Goal: Task Accomplishment & Management: Use online tool/utility

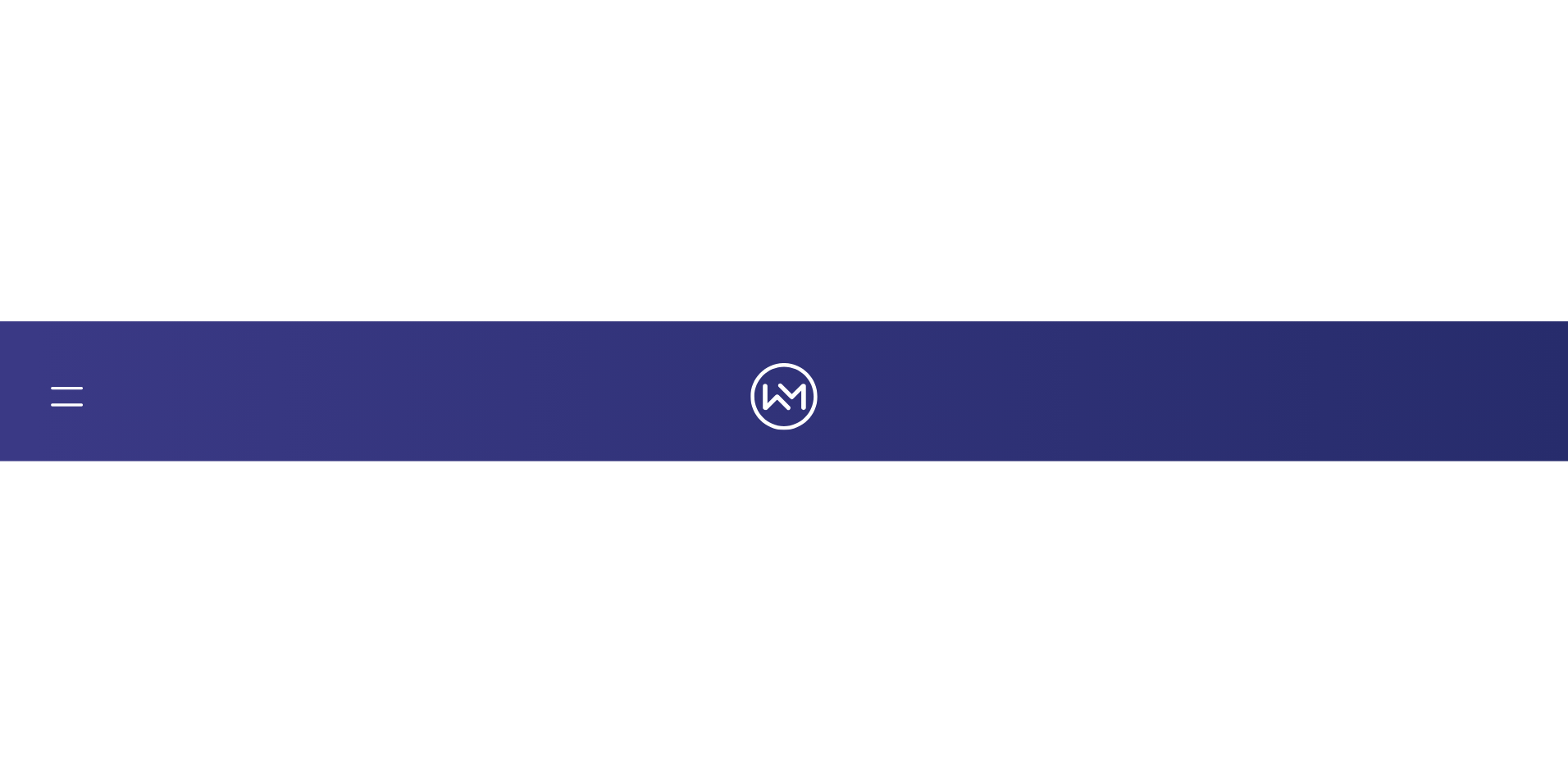
scroll to position [296, 0]
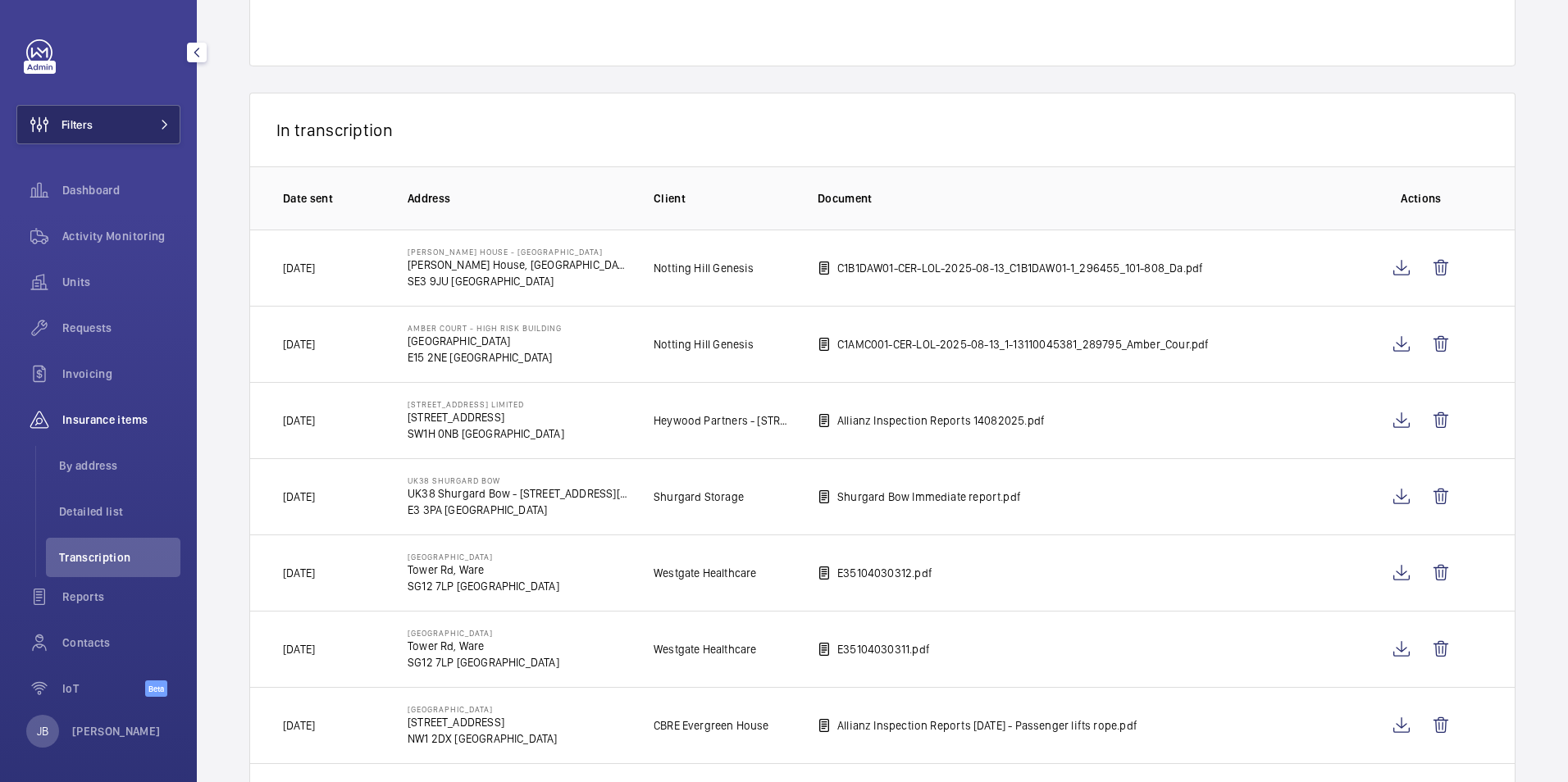
click at [121, 118] on button "Filters" at bounding box center [98, 125] width 164 height 39
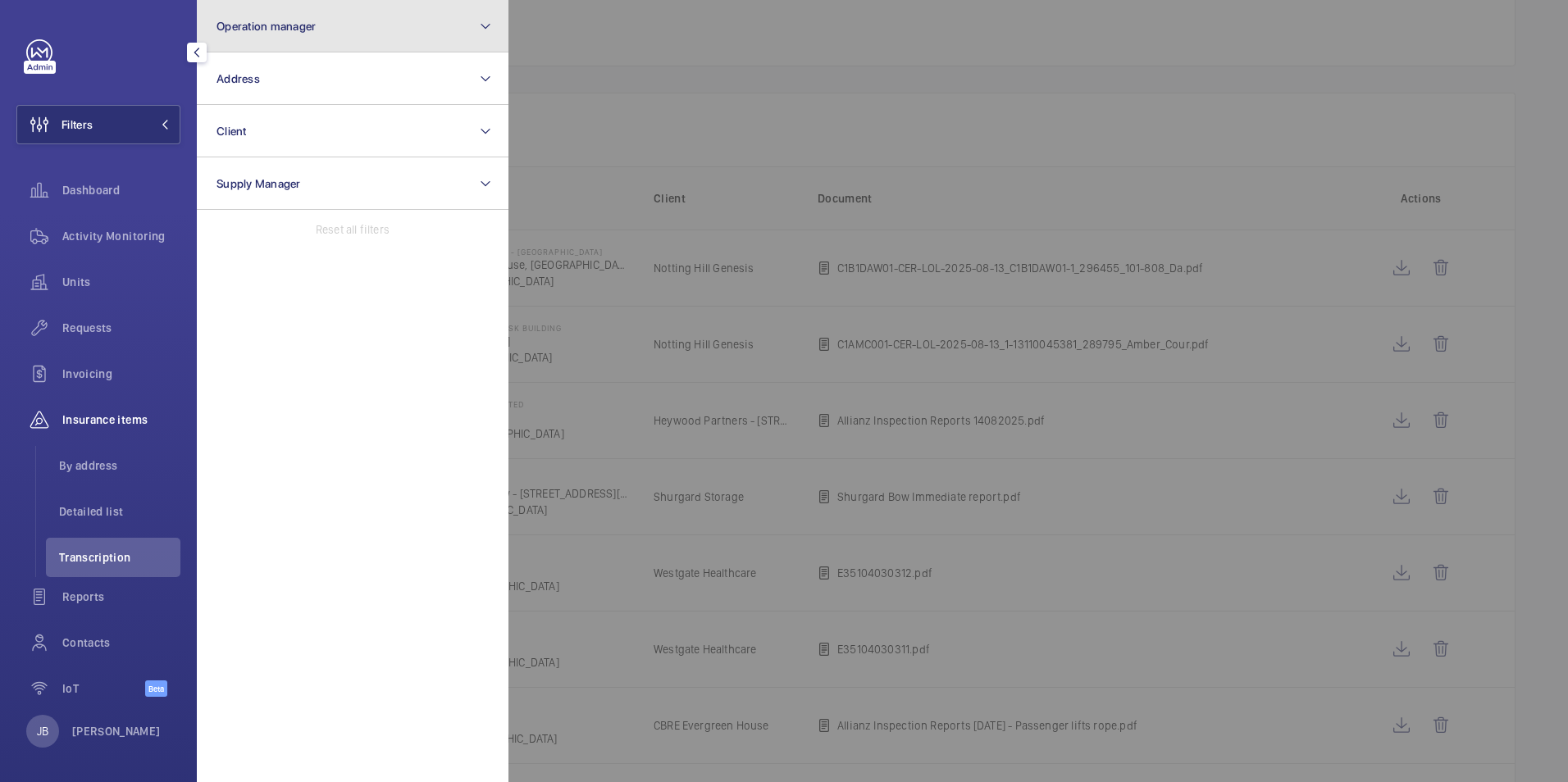
click at [309, 38] on button "Operation manager" at bounding box center [352, 26] width 311 height 53
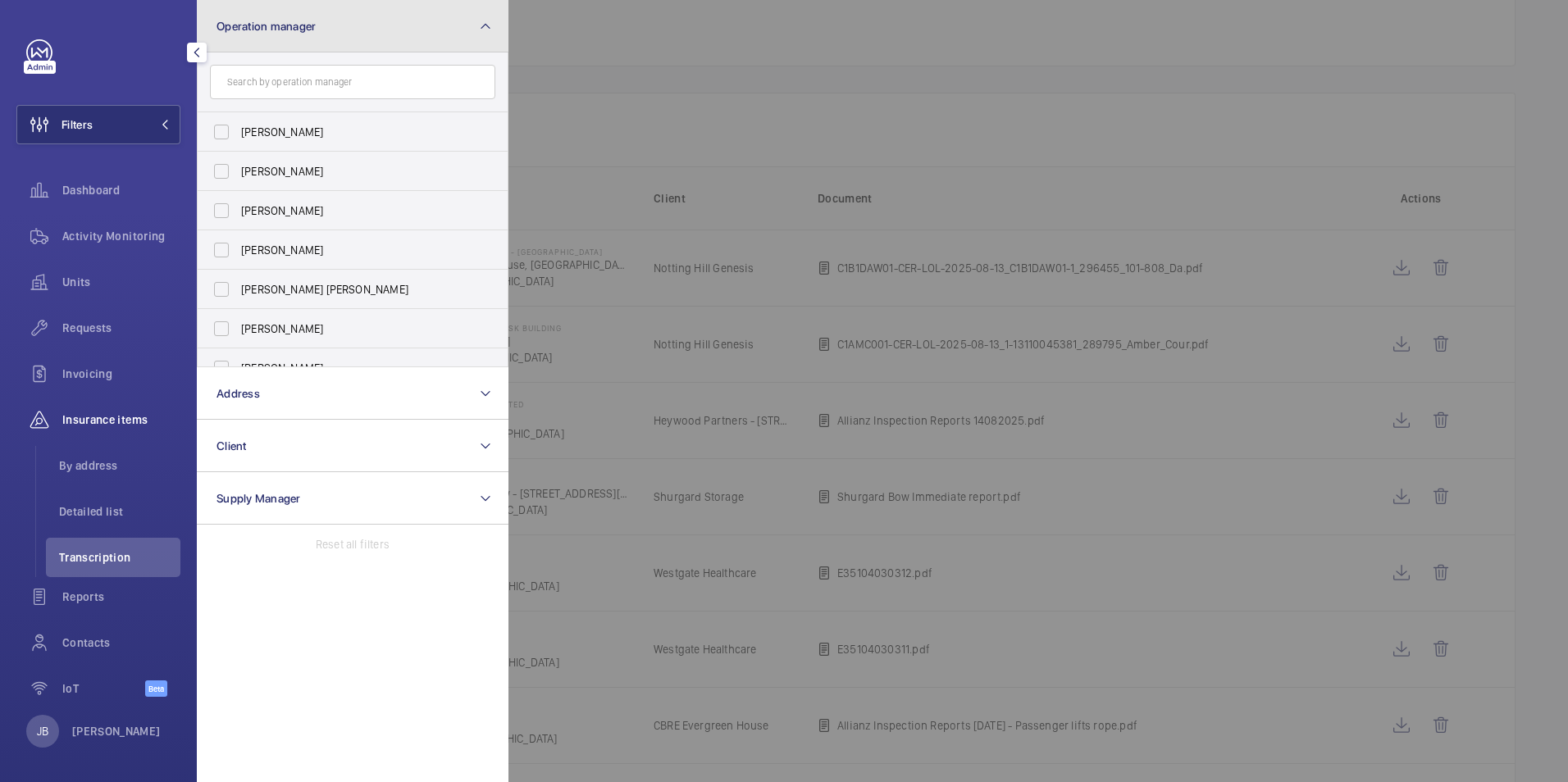
click at [290, 21] on span "Operation manager" at bounding box center [266, 26] width 99 height 13
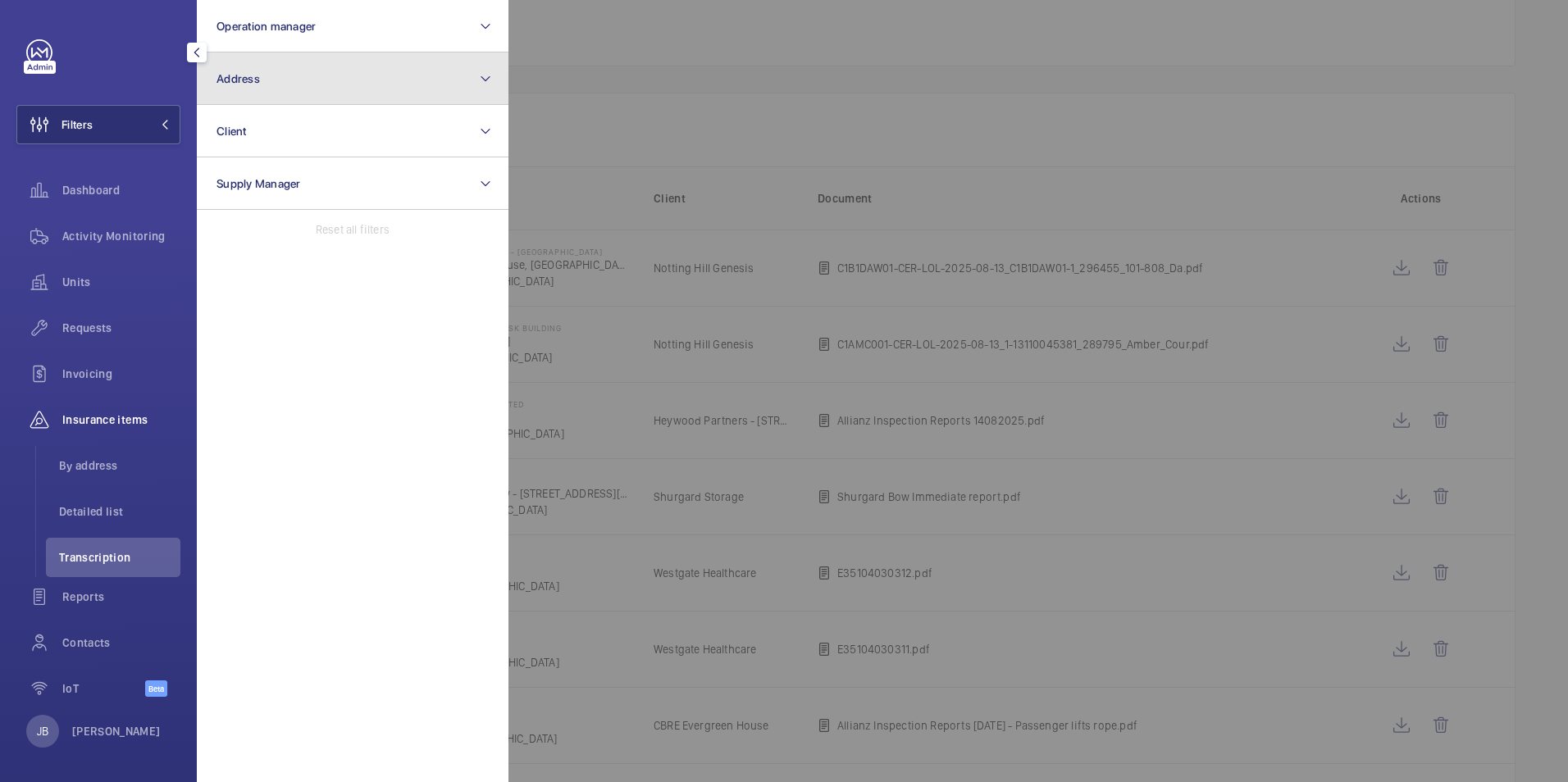
click at [275, 76] on button "Address" at bounding box center [352, 79] width 311 height 53
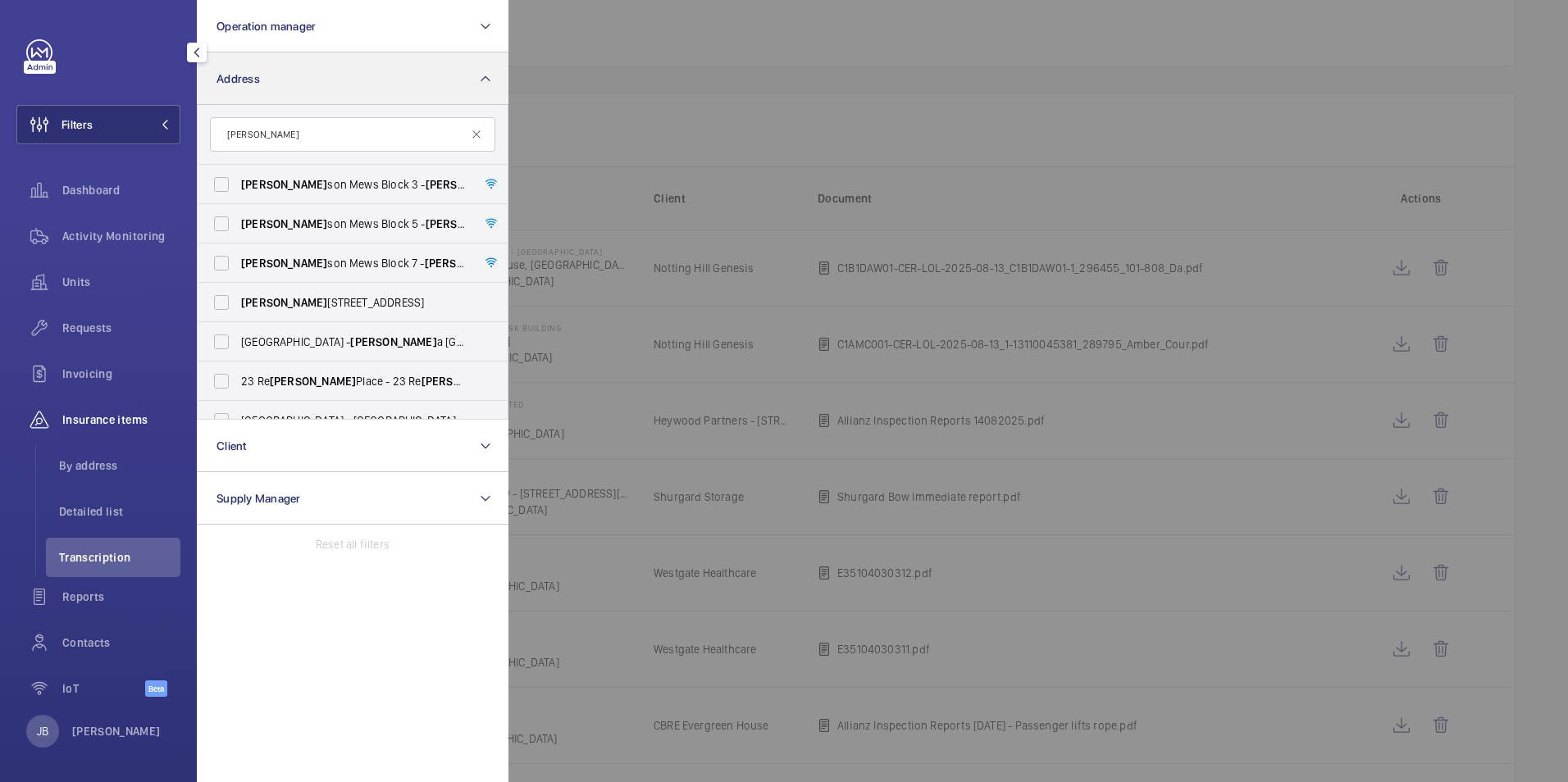
type input "Dan"
click at [283, 81] on button "Address" at bounding box center [352, 79] width 311 height 53
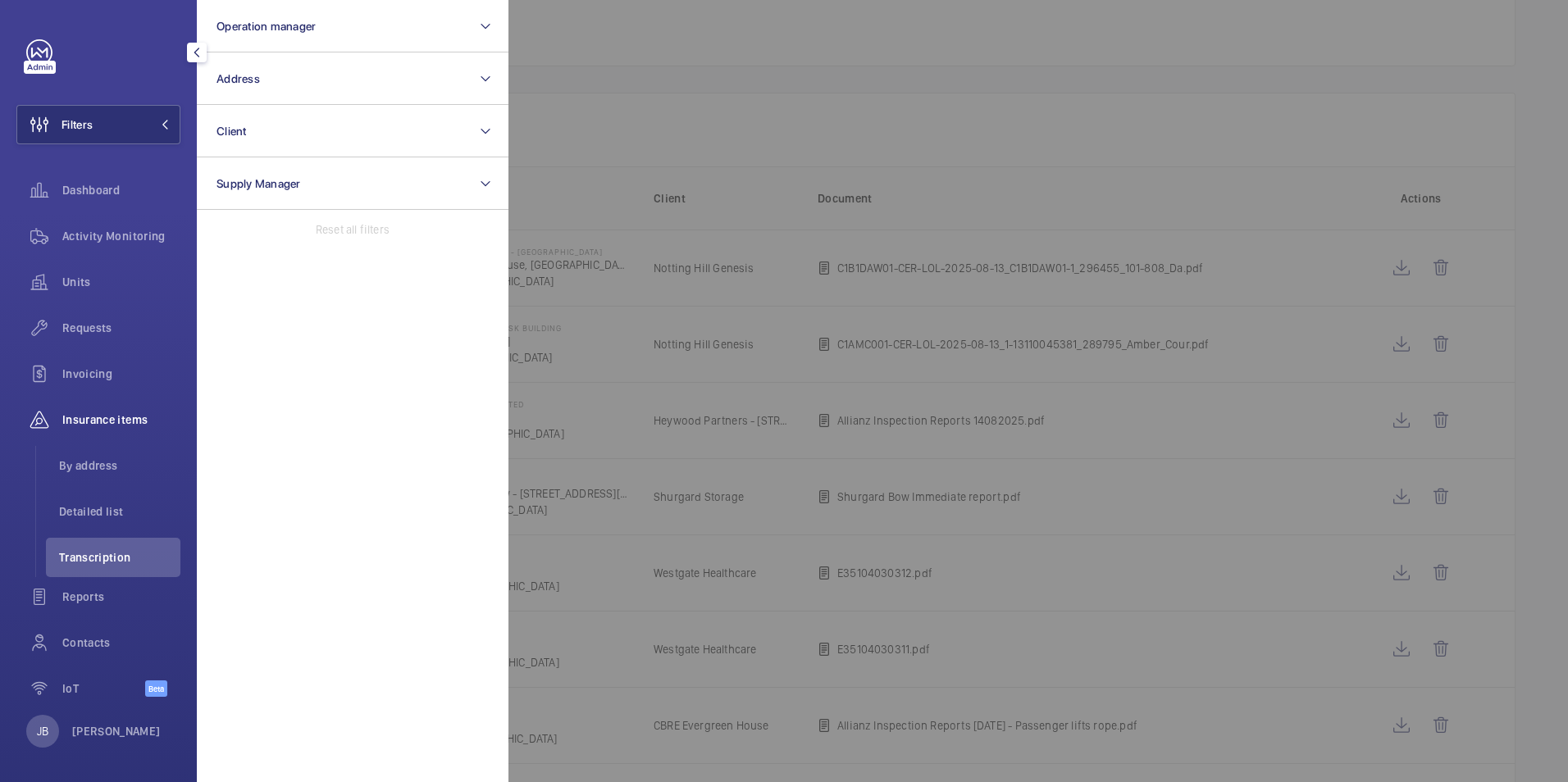
click at [992, 54] on div at bounding box center [1292, 391] width 1568 height 782
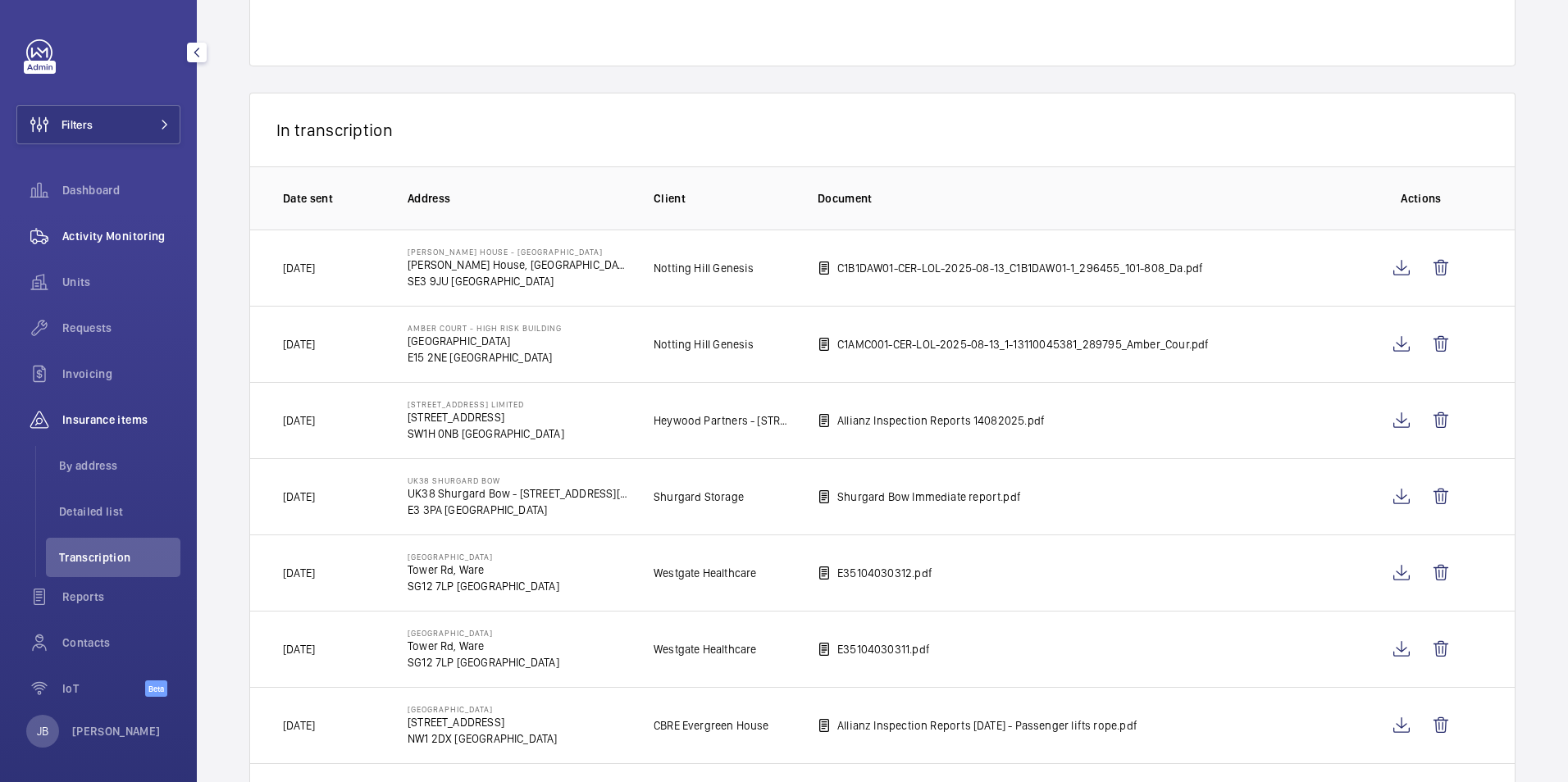
click at [53, 227] on wm-front-icon-button at bounding box center [39, 236] width 46 height 39
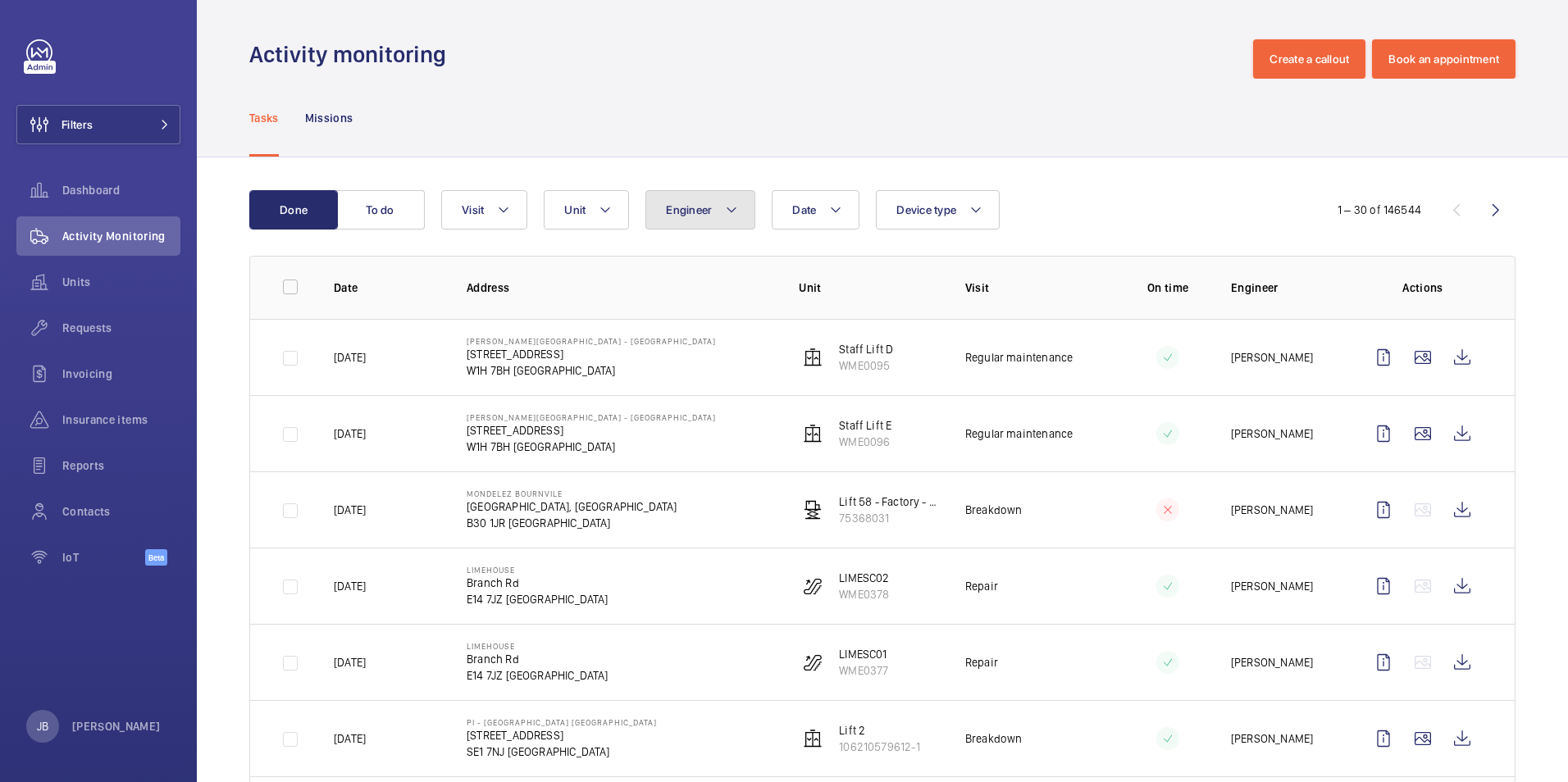
click at [651, 223] on button "Engineer" at bounding box center [700, 210] width 110 height 39
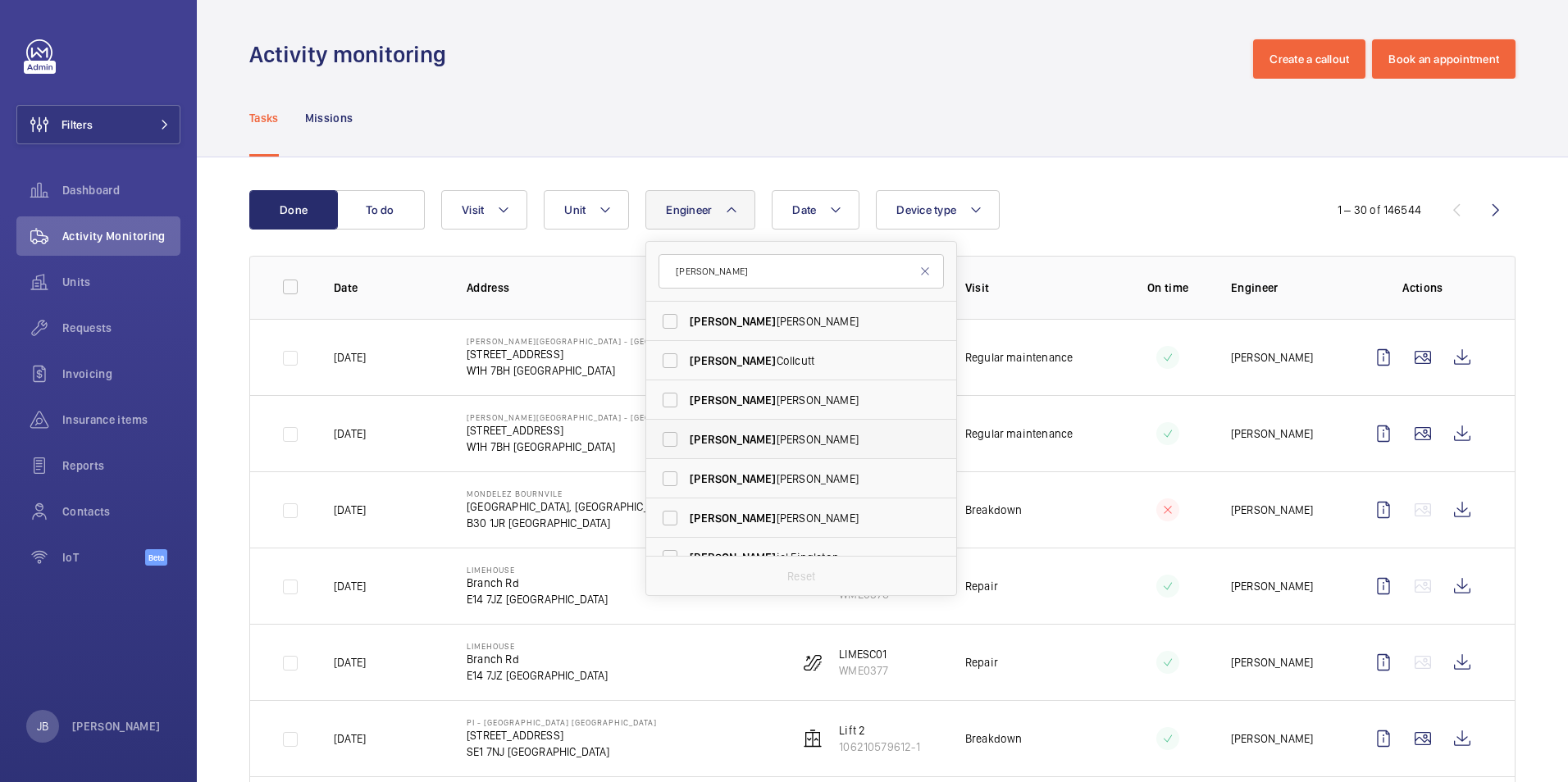
scroll to position [61, 0]
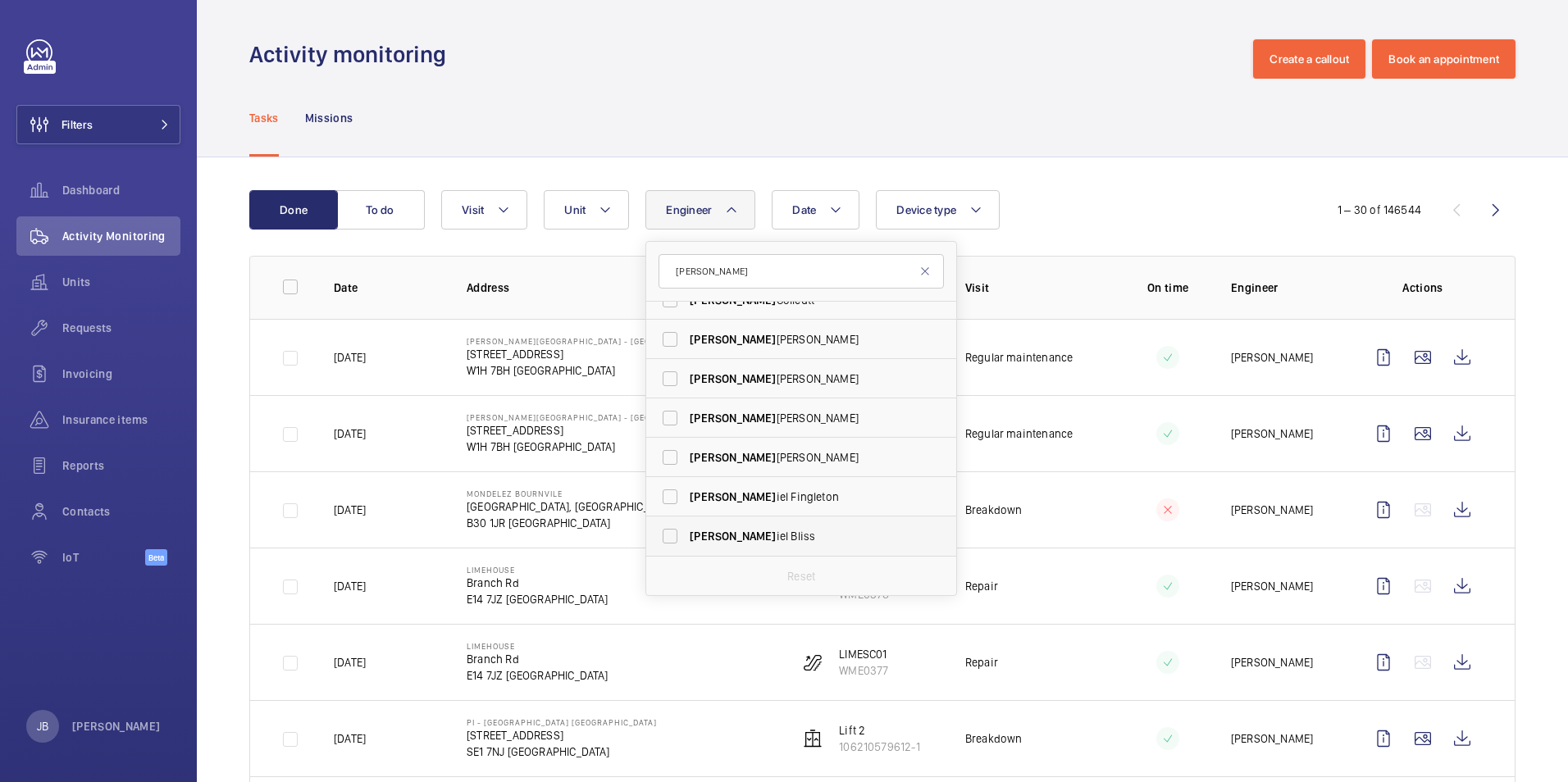
type input "dan"
click at [742, 522] on label "Dan iel Bliss" at bounding box center [789, 536] width 286 height 39
click at [686, 522] on input "Dan iel Bliss" at bounding box center [669, 536] width 32 height 32
checkbox input "true"
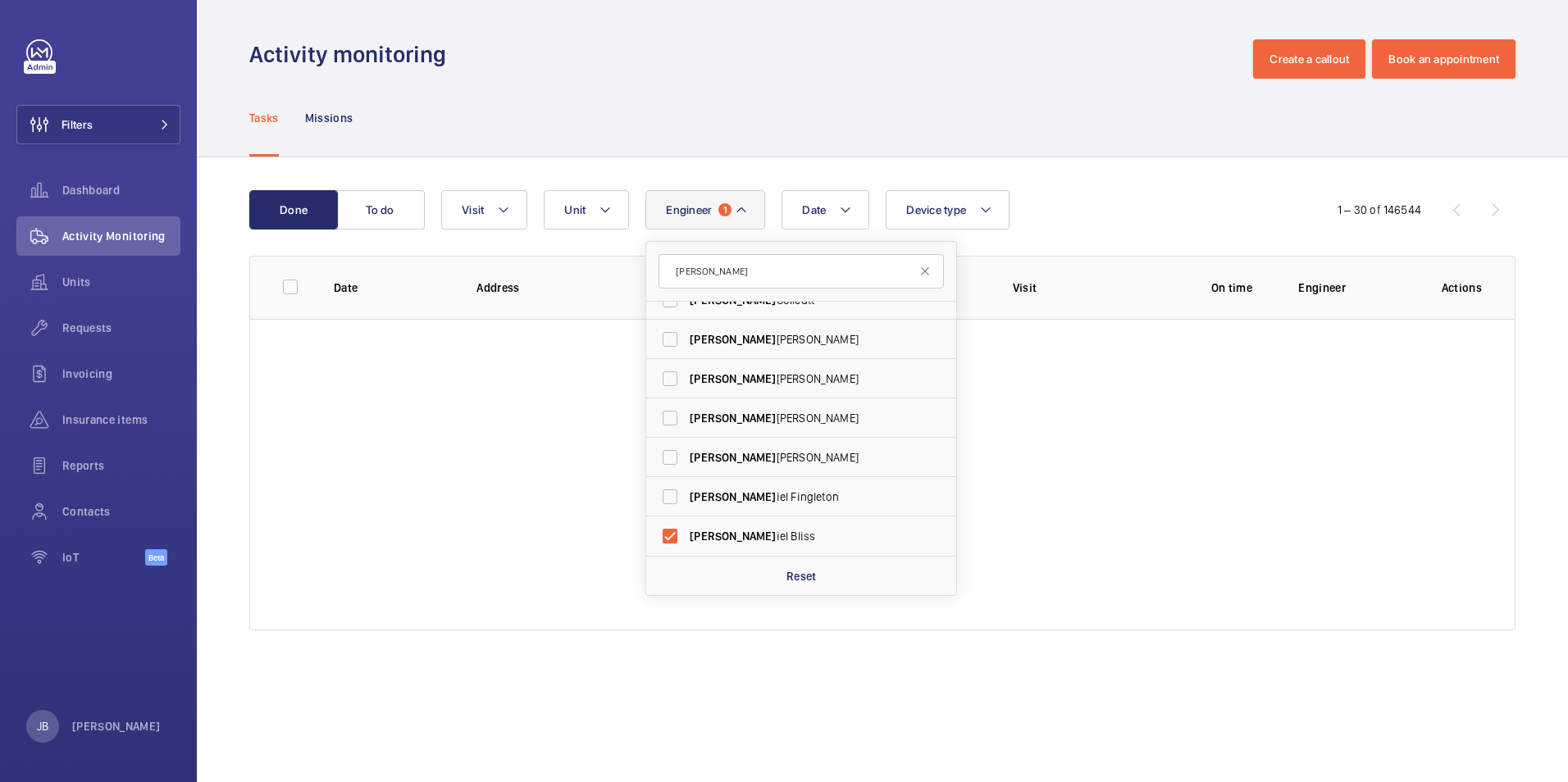
click at [689, 96] on div "Tasks Missions" at bounding box center [882, 117] width 1266 height 78
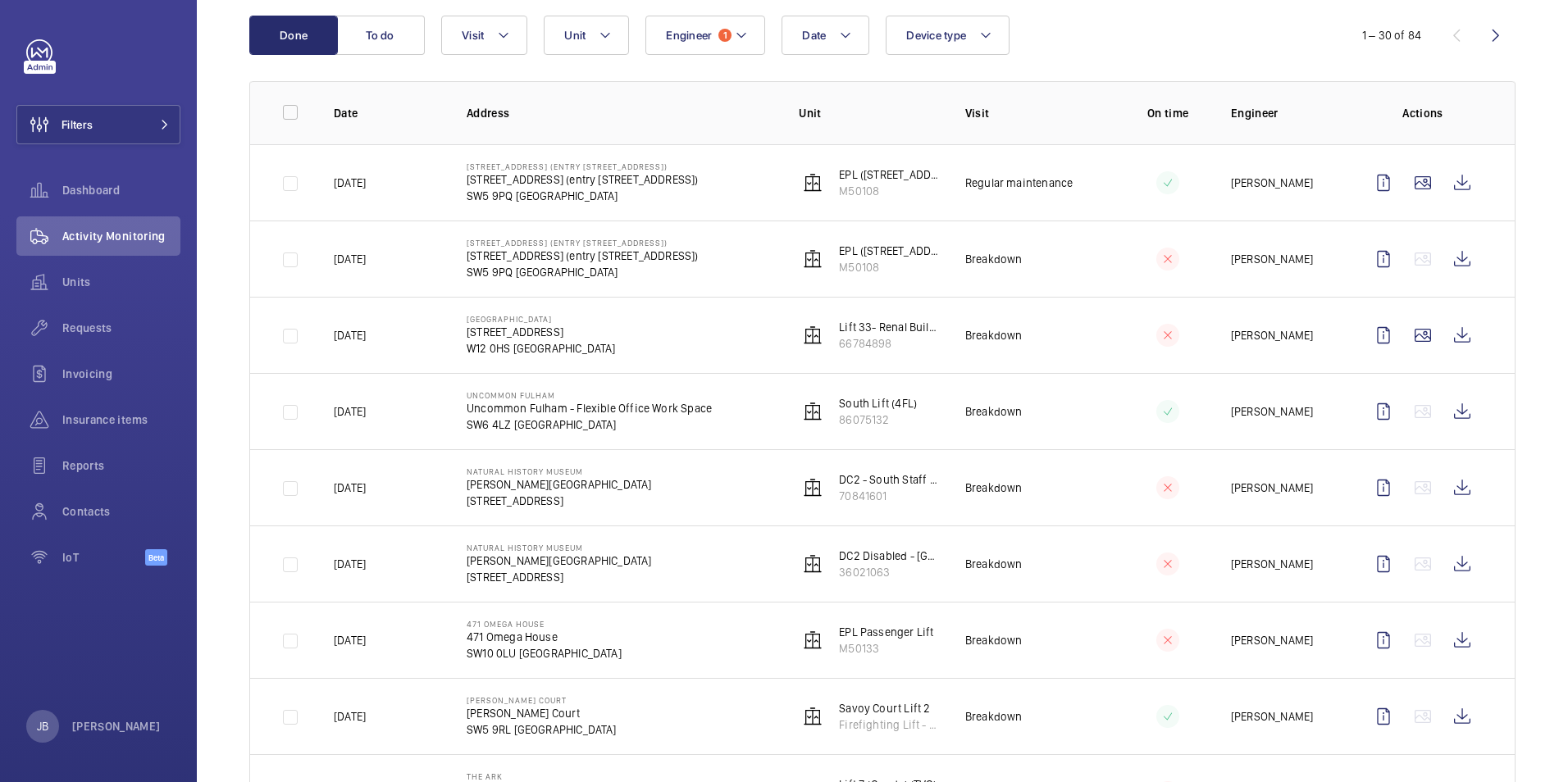
scroll to position [82, 0]
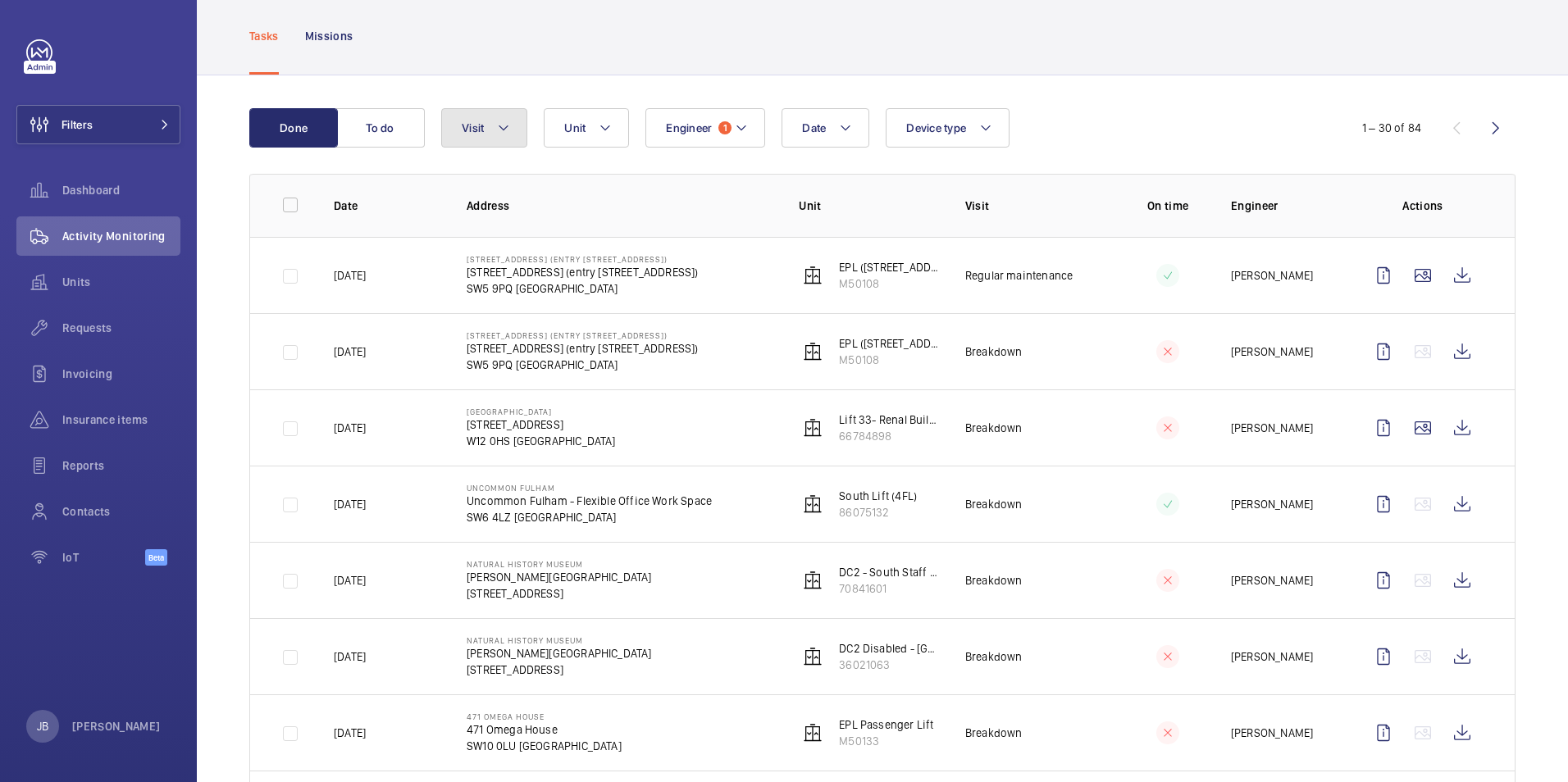
click at [512, 134] on button "Visit" at bounding box center [483, 128] width 86 height 39
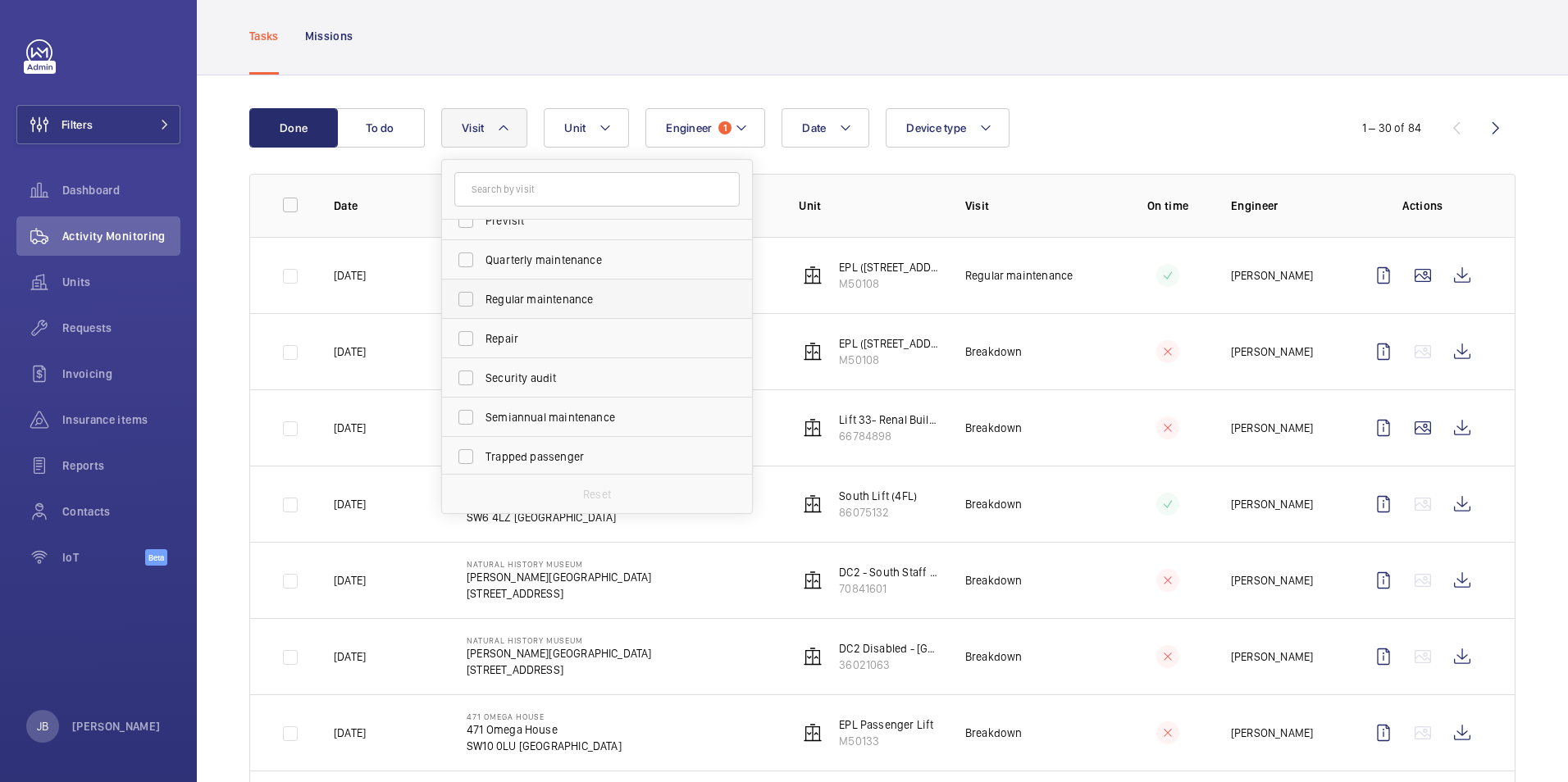
scroll to position [258, 0]
click at [460, 291] on label "Regular maintenance" at bounding box center [584, 297] width 286 height 39
click at [460, 291] on input "Regular maintenance" at bounding box center [466, 297] width 32 height 32
checkbox input "true"
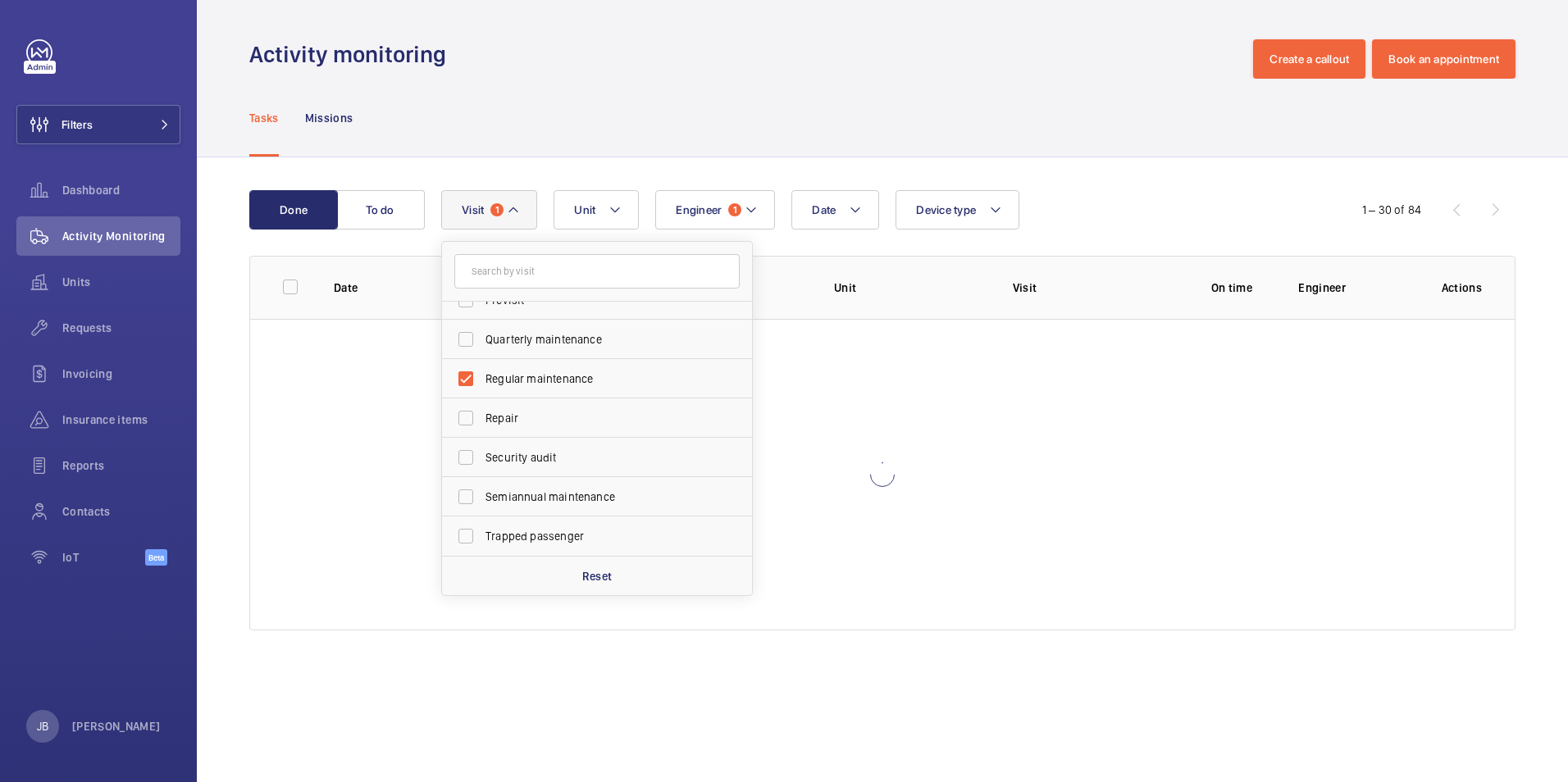
click at [574, 100] on div "Tasks Missions" at bounding box center [882, 117] width 1266 height 78
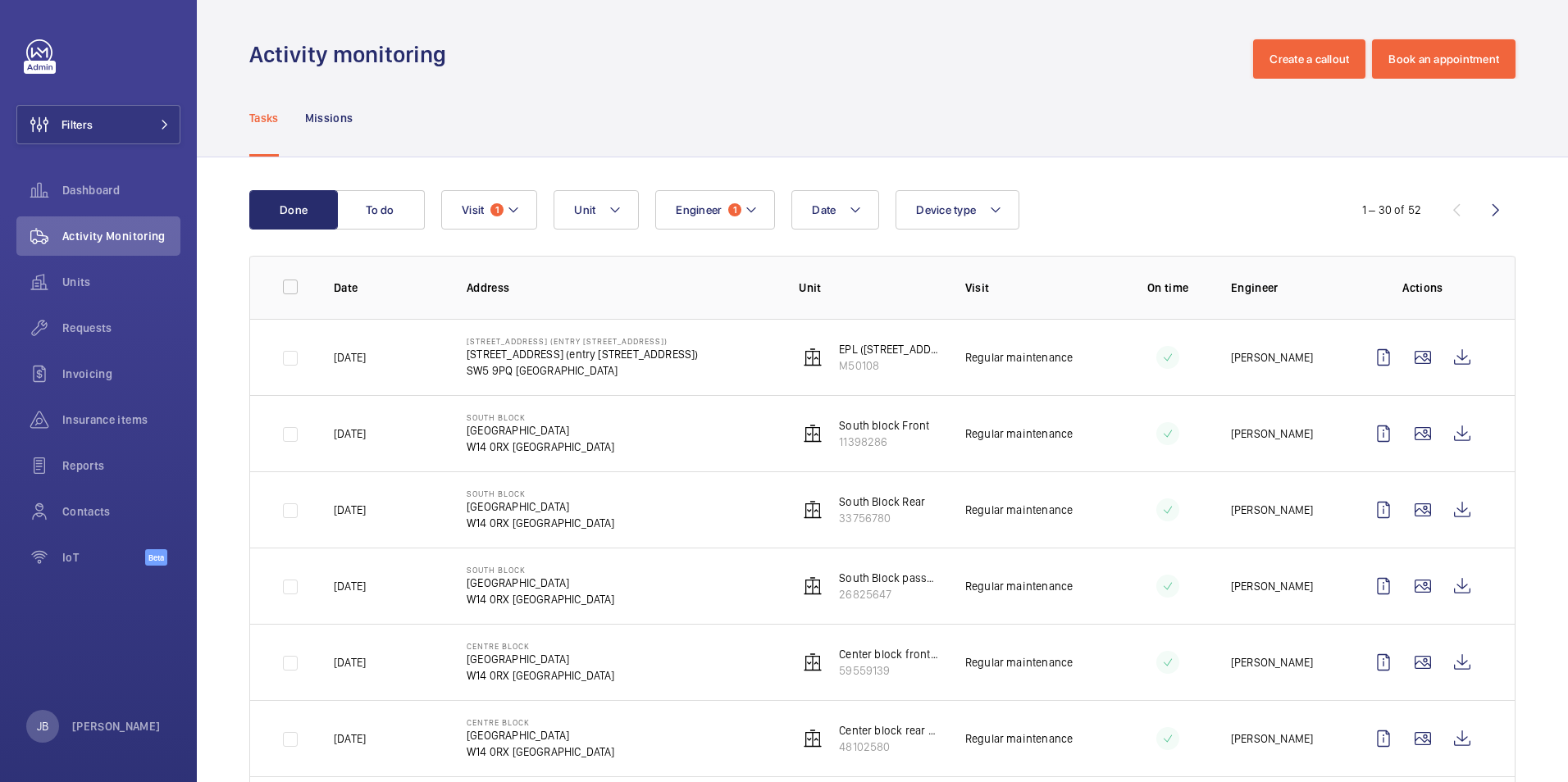
click at [503, 211] on span "1" at bounding box center [496, 209] width 13 height 13
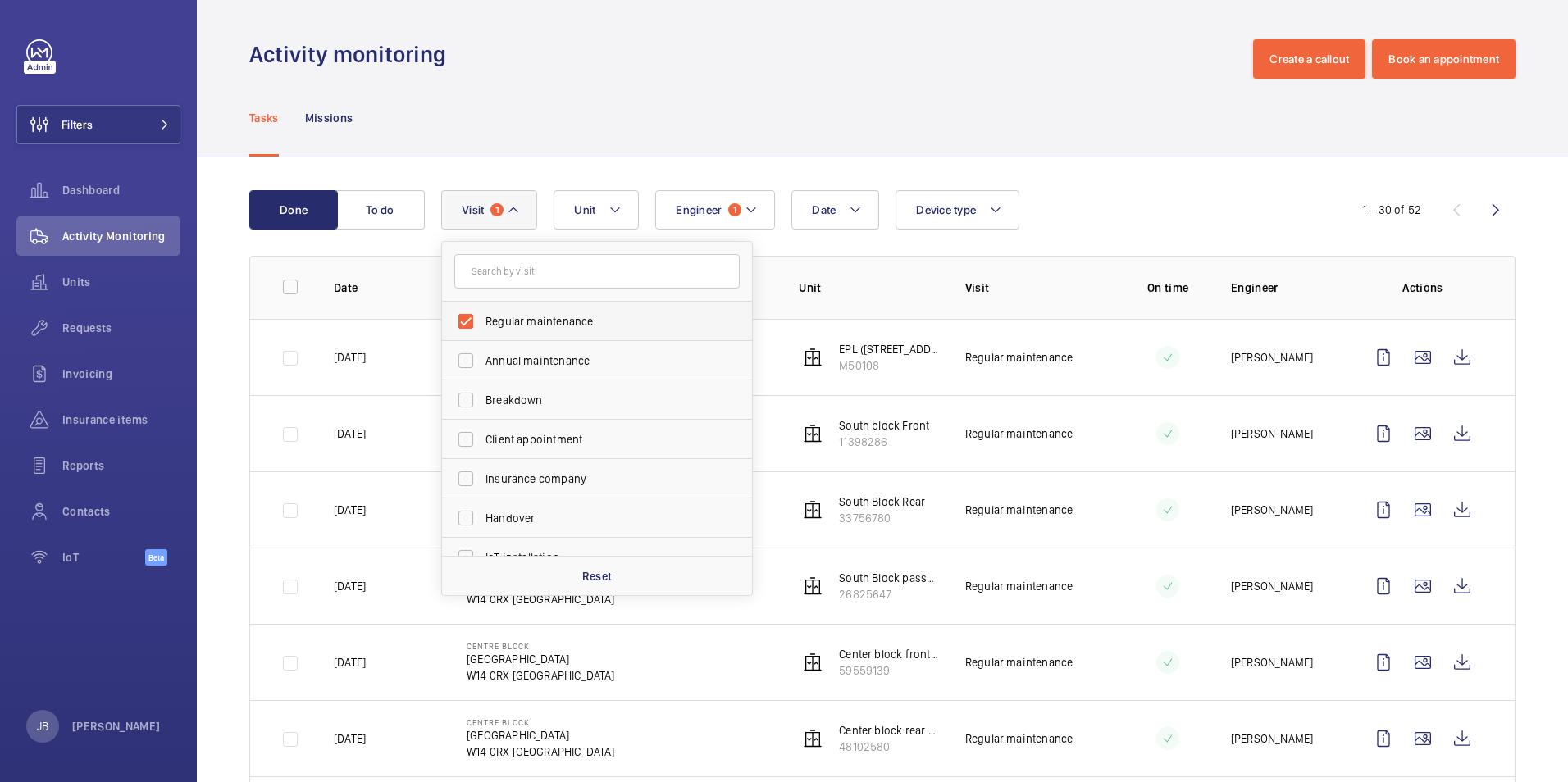
click at [460, 310] on label "Regular maintenance" at bounding box center [584, 321] width 286 height 39
click at [460, 310] on input "Regular maintenance" at bounding box center [466, 321] width 32 height 32
checkbox input "false"
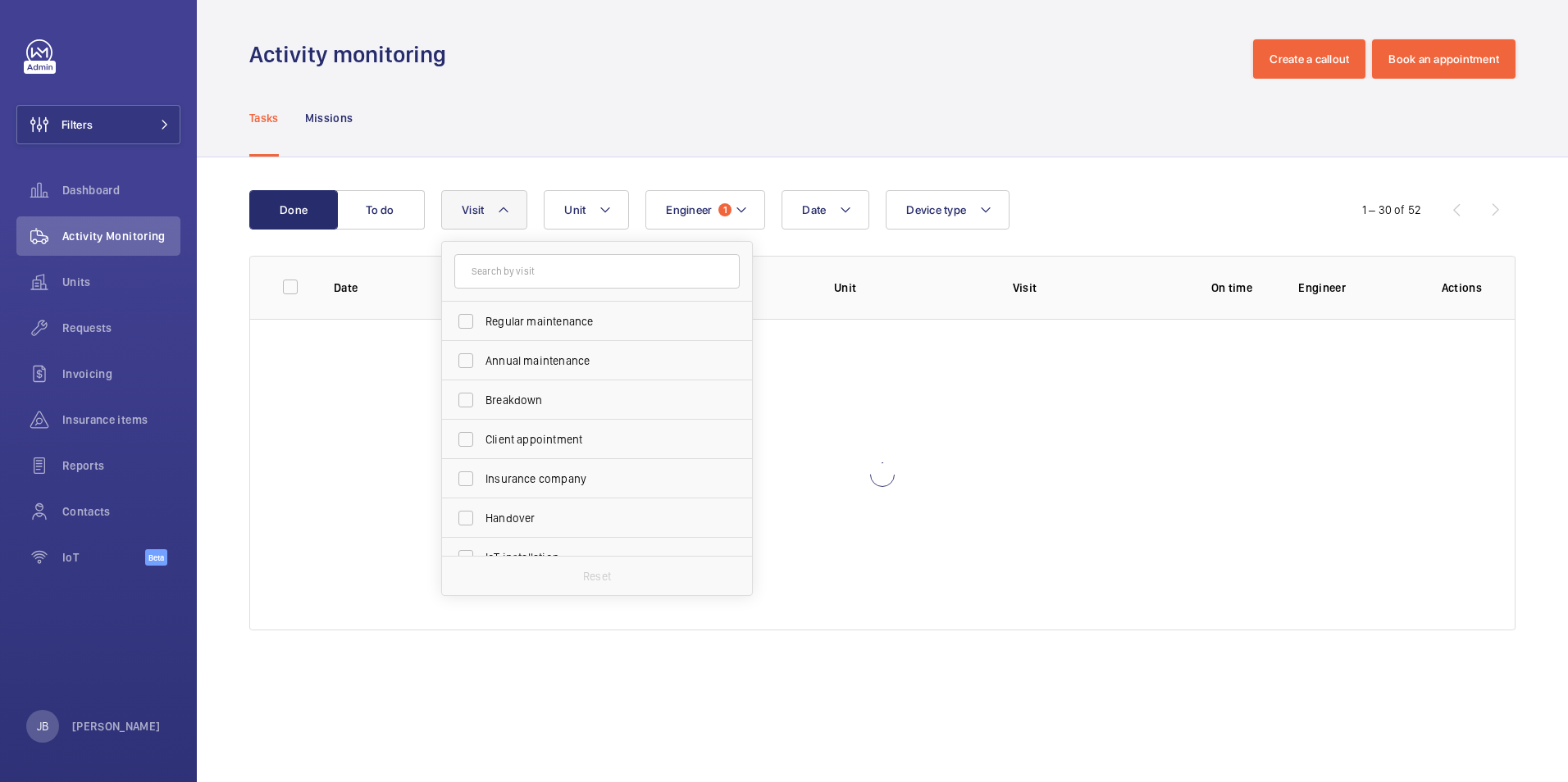
click at [601, 125] on div "Tasks Missions" at bounding box center [882, 117] width 1266 height 78
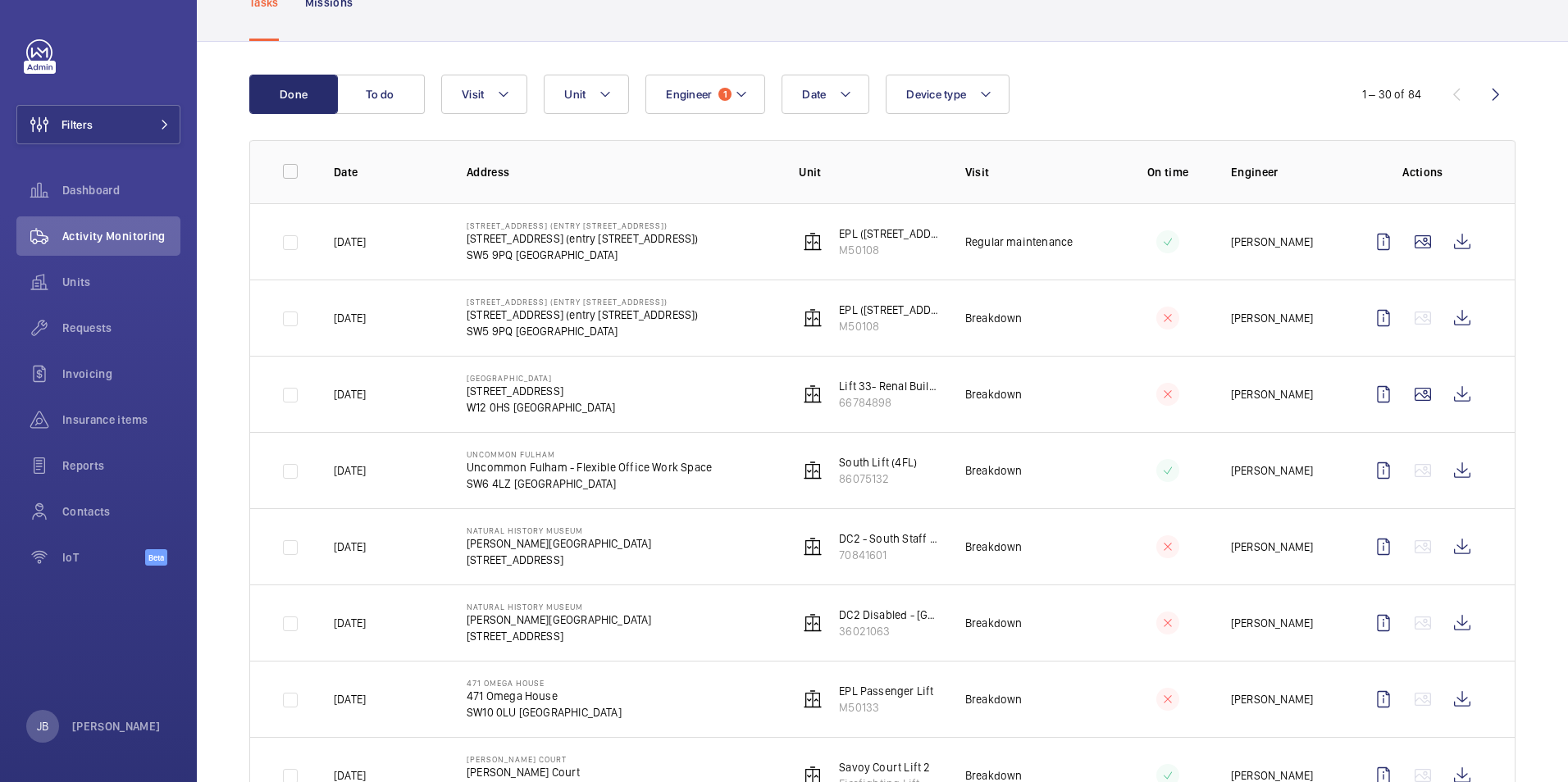
scroll to position [164, 0]
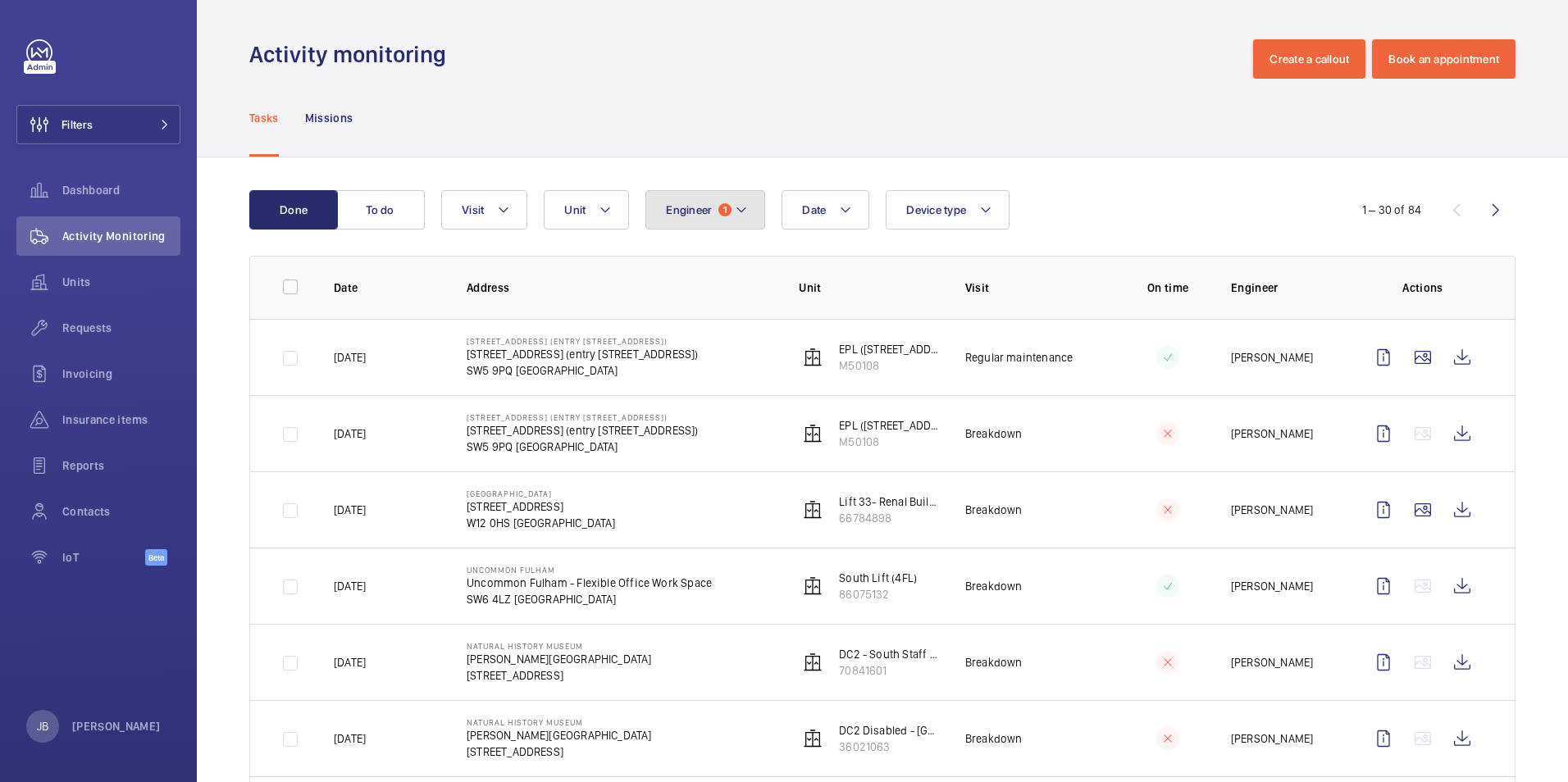
click at [728, 216] on button "Engineer 1" at bounding box center [705, 210] width 119 height 39
